Goal: Task Accomplishment & Management: Use online tool/utility

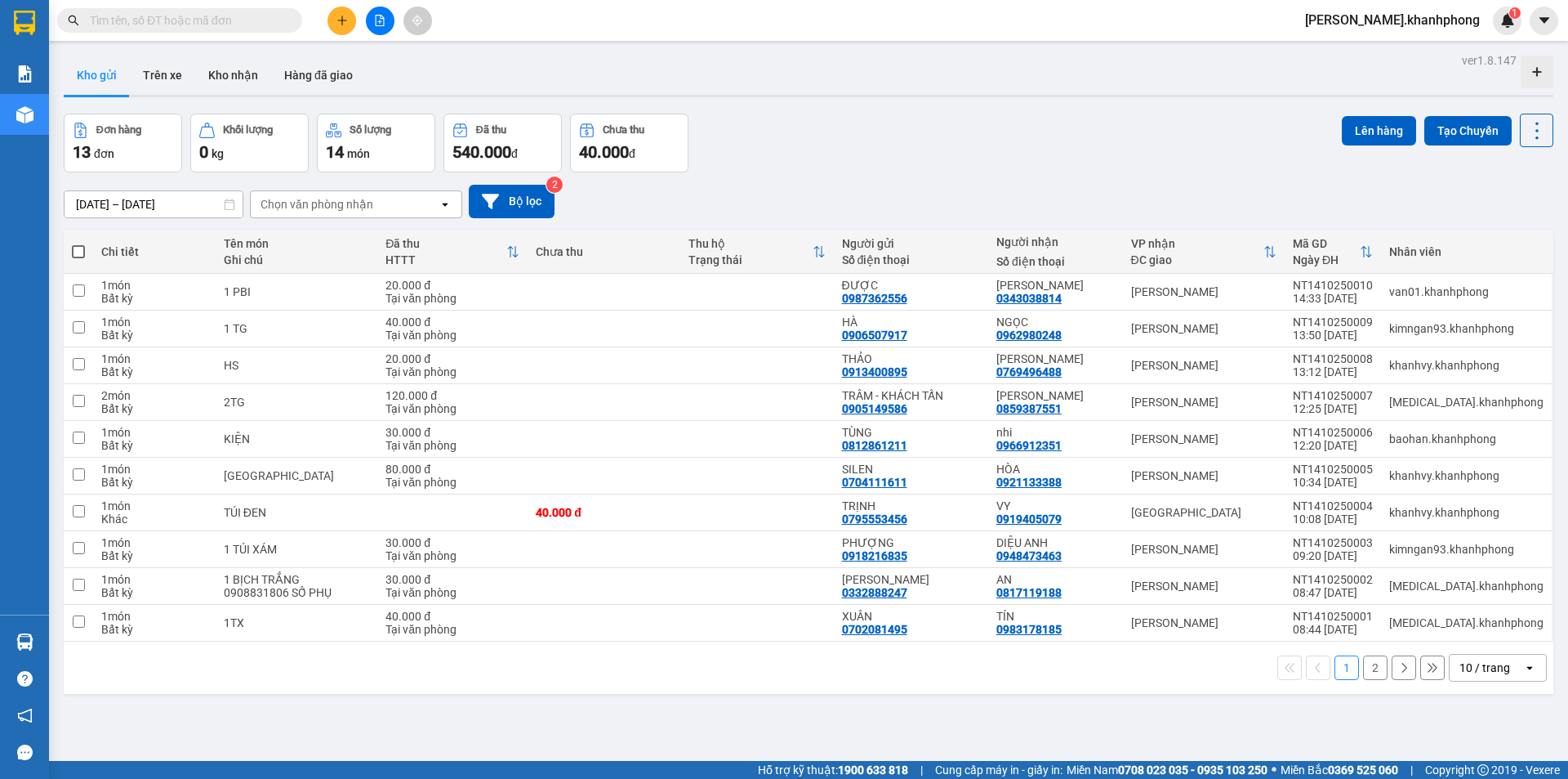
click at [190, 20] on input "text" at bounding box center [186, 20] width 192 height 18
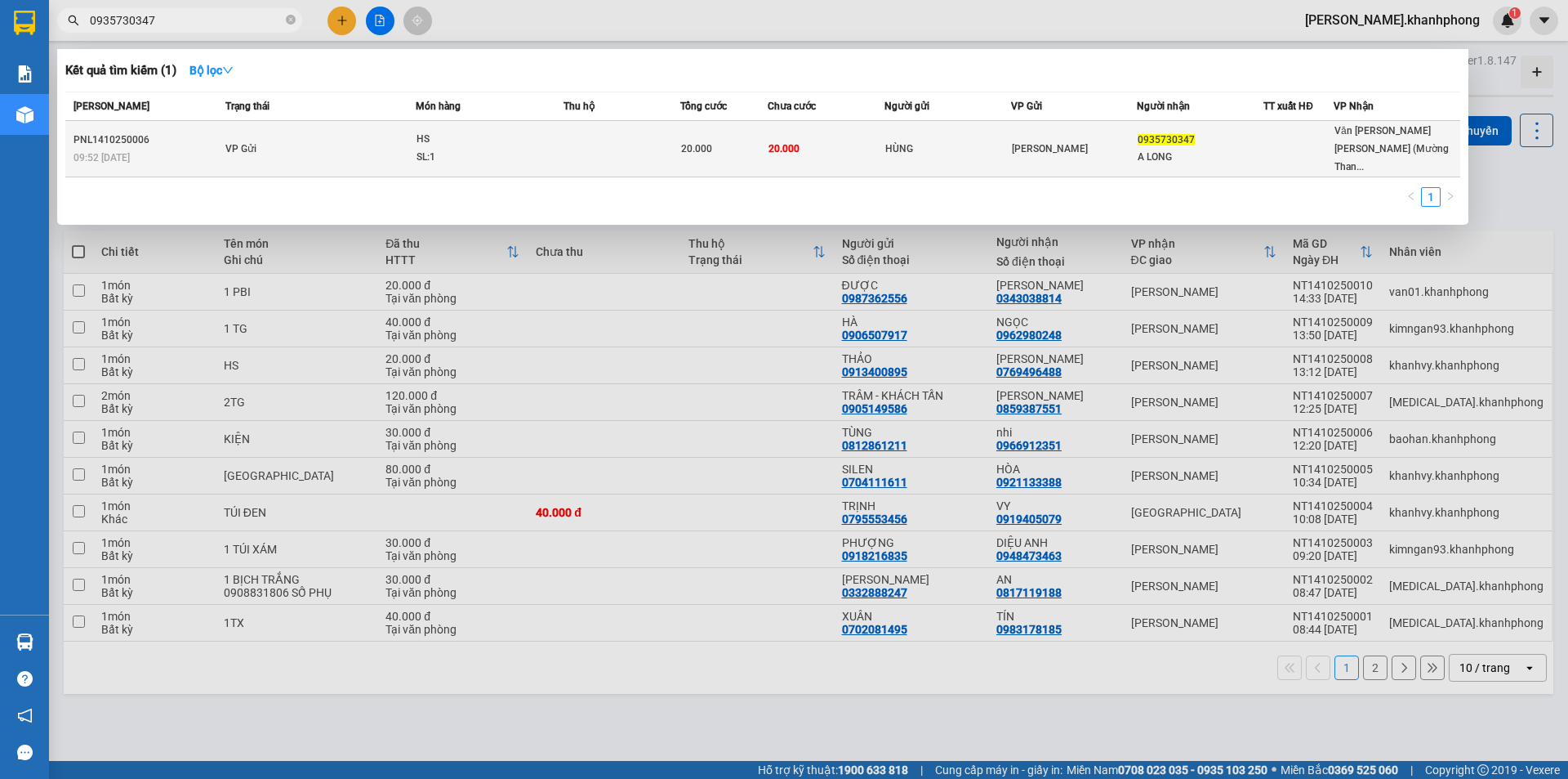
type input "0935730347"
click at [315, 142] on td "VP Gửi" at bounding box center [318, 149] width 194 height 57
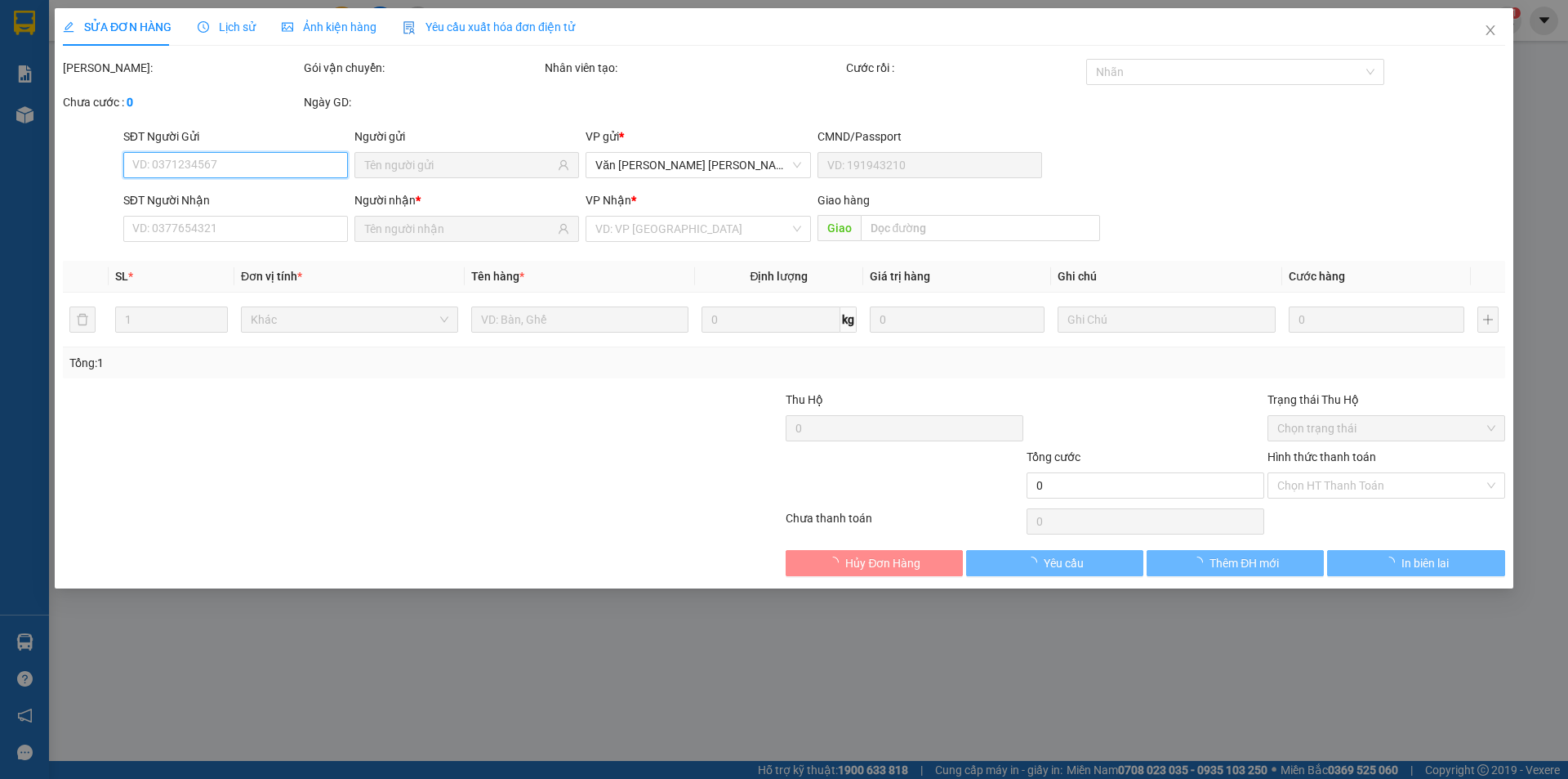
type input "HÙNG"
type input "0935730347"
type input "A LONG"
type input "20.000"
